Goal: Information Seeking & Learning: Learn about a topic

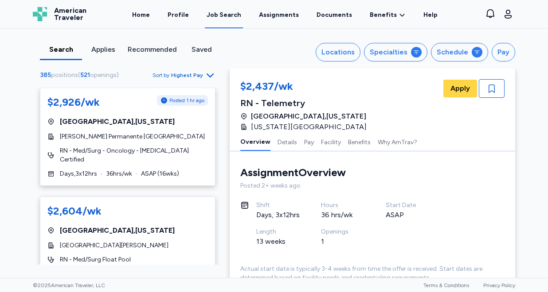
scroll to position [3094, 0]
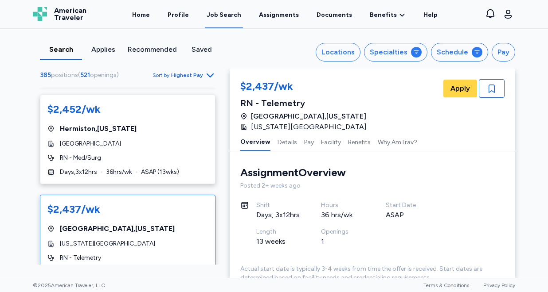
scroll to position [3069, 0]
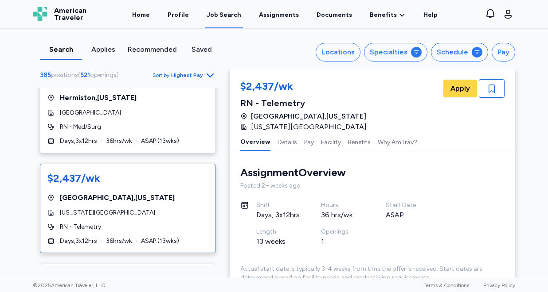
click at [187, 209] on div "[US_STATE][GEOGRAPHIC_DATA]" at bounding box center [127, 213] width 160 height 9
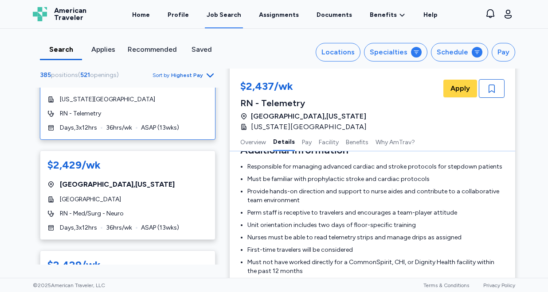
scroll to position [536, 0]
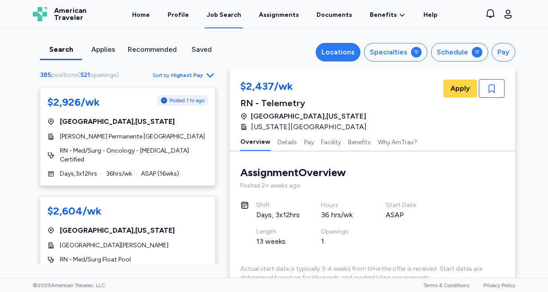
click at [334, 54] on div "Locations" at bounding box center [337, 52] width 33 height 11
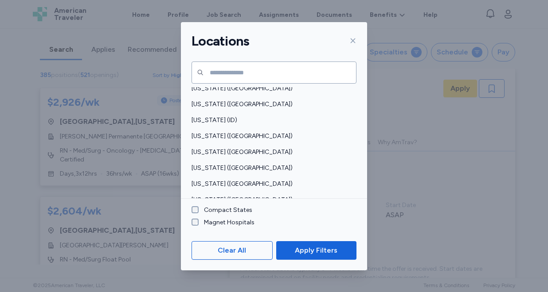
scroll to position [172, 0]
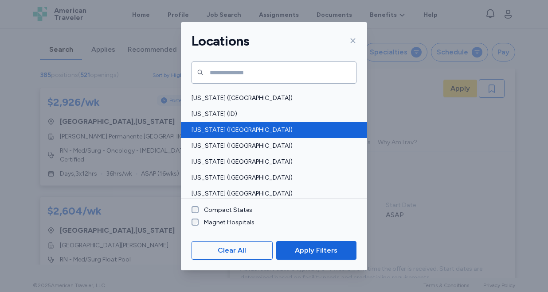
click at [243, 131] on span "[US_STATE] ([GEOGRAPHIC_DATA])" at bounding box center [271, 130] width 160 height 9
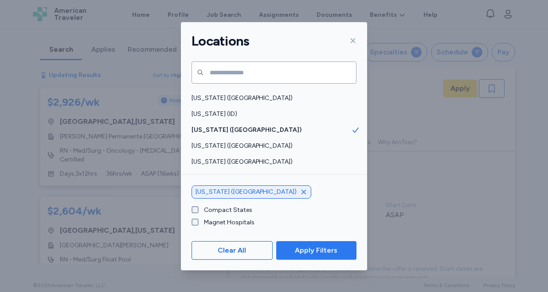
click at [312, 250] on span "Apply Filters" at bounding box center [316, 250] width 43 height 11
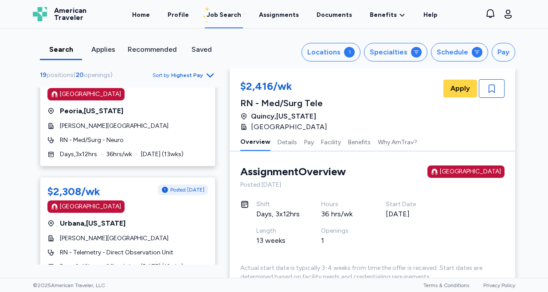
scroll to position [739, 0]
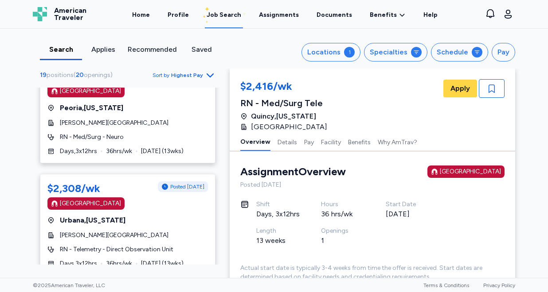
click at [192, 73] on span "Highest Pay" at bounding box center [187, 75] width 32 height 7
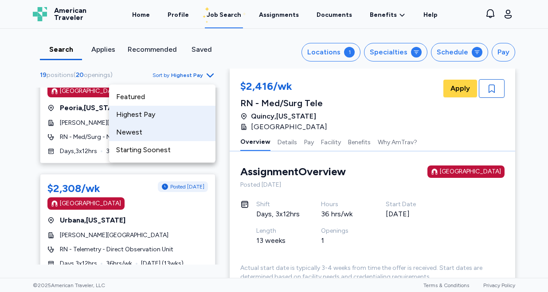
click at [161, 132] on div "Newest" at bounding box center [162, 133] width 106 height 18
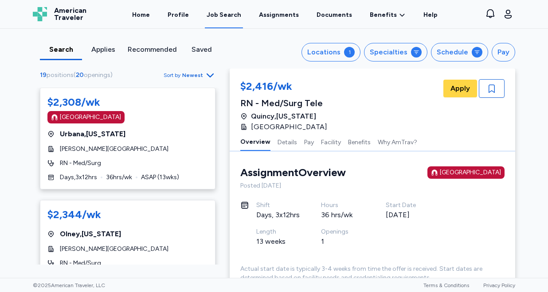
scroll to position [1603, 0]
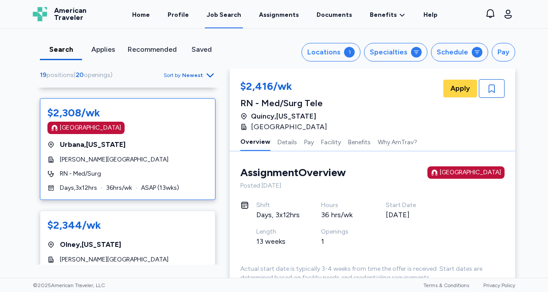
click at [172, 154] on div "$2,308/wk [GEOGRAPHIC_DATA] [GEOGRAPHIC_DATA] , [US_STATE] [PERSON_NAME] Founda…" at bounding box center [127, 149] width 175 height 102
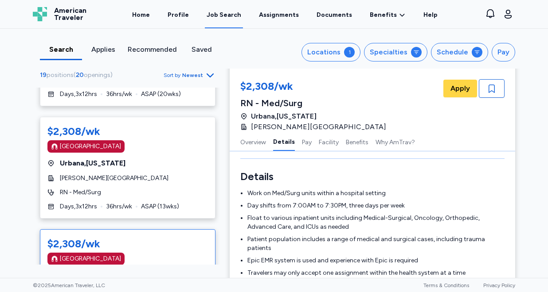
scroll to position [1471, 0]
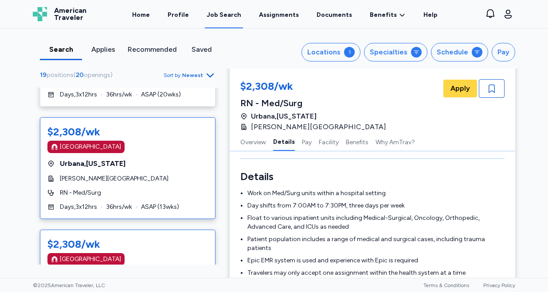
click at [175, 171] on div "$2,308/wk [GEOGRAPHIC_DATA] [GEOGRAPHIC_DATA] , [US_STATE] [PERSON_NAME] Founda…" at bounding box center [127, 168] width 175 height 102
